Goal: Book appointment/travel/reservation

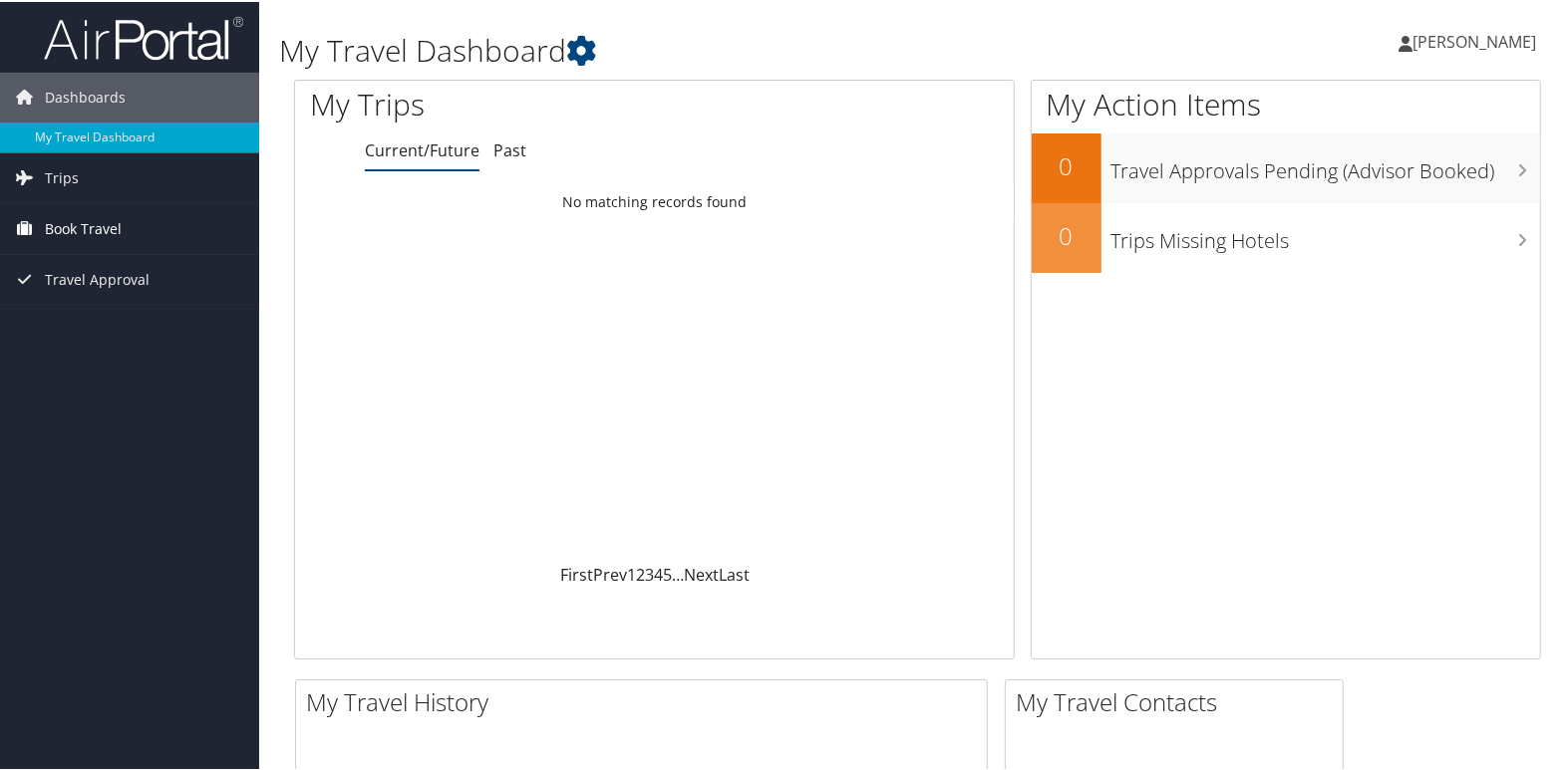
click at [73, 230] on span "Book Travel" at bounding box center [83, 227] width 77 height 50
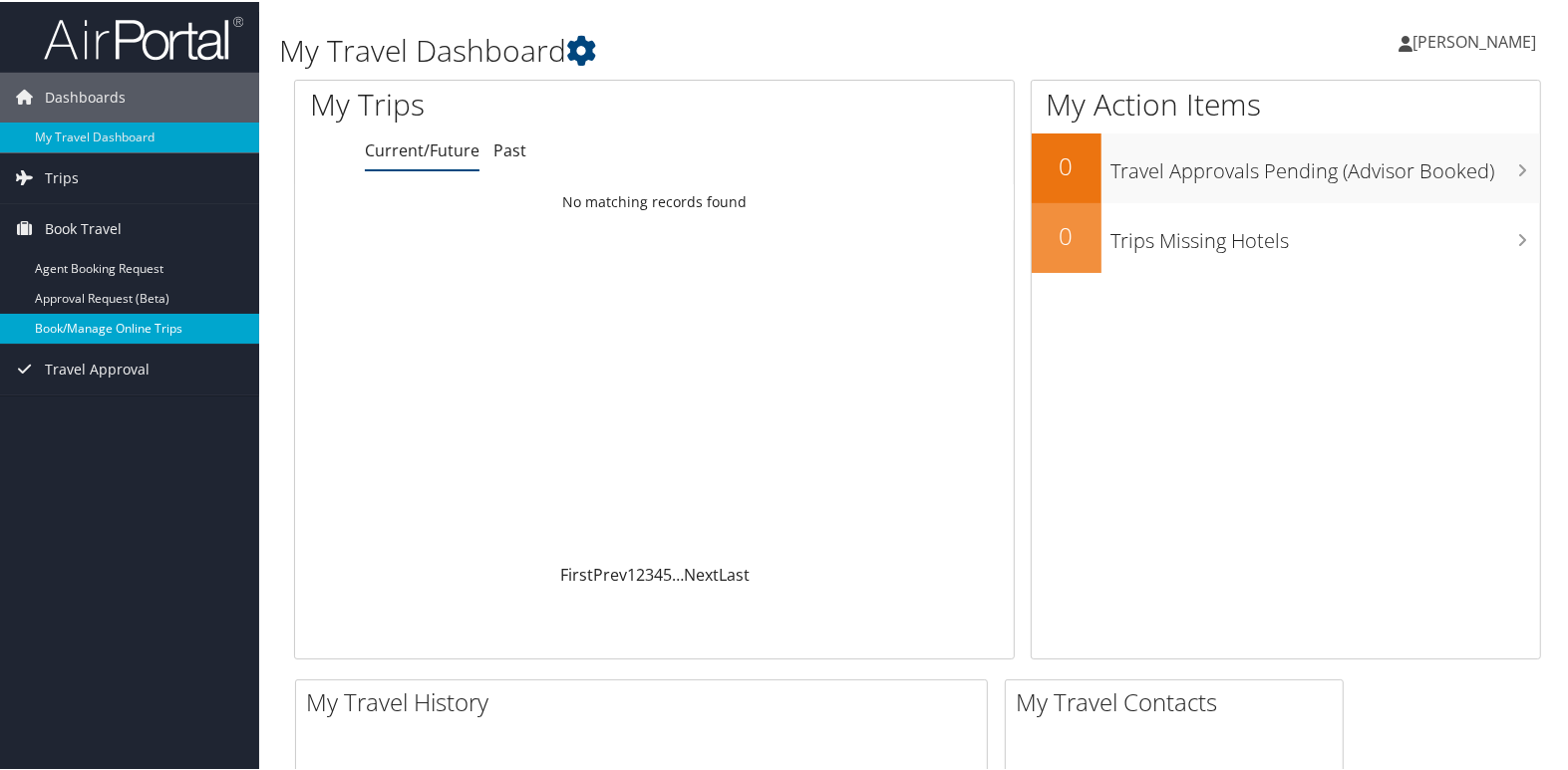
click at [131, 333] on link "Book/Manage Online Trips" at bounding box center [130, 327] width 259 height 30
